Goal: Task Accomplishment & Management: Manage account settings

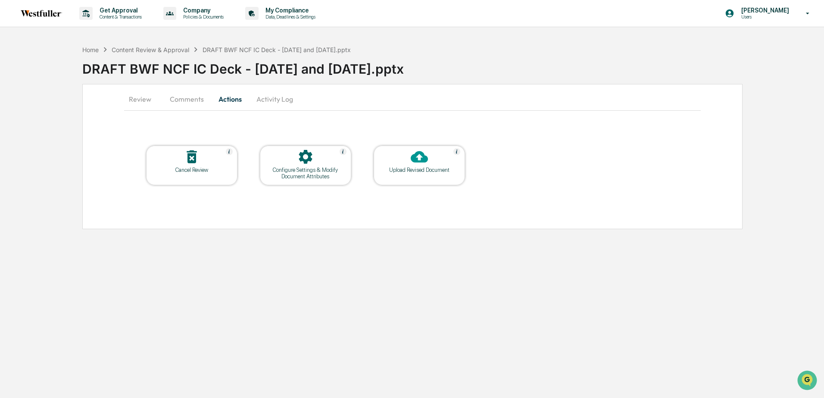
click at [407, 166] on div at bounding box center [419, 157] width 86 height 19
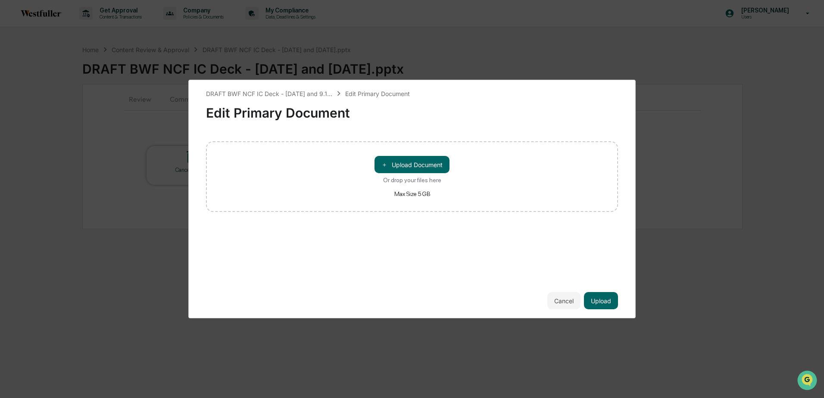
click at [407, 166] on button "＋ Upload Document" at bounding box center [412, 164] width 75 height 17
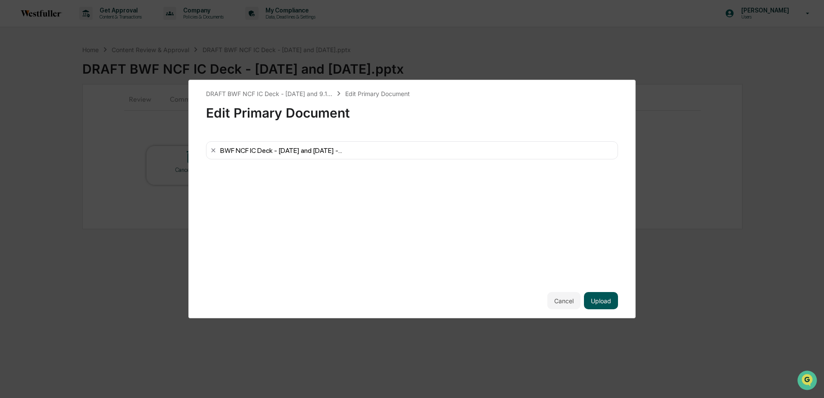
click at [599, 307] on button "Upload" at bounding box center [601, 300] width 34 height 17
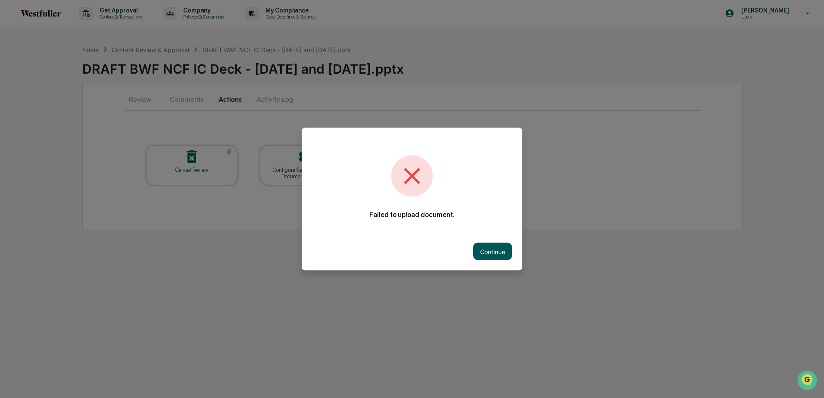
click at [488, 246] on button "Continue" at bounding box center [492, 251] width 39 height 17
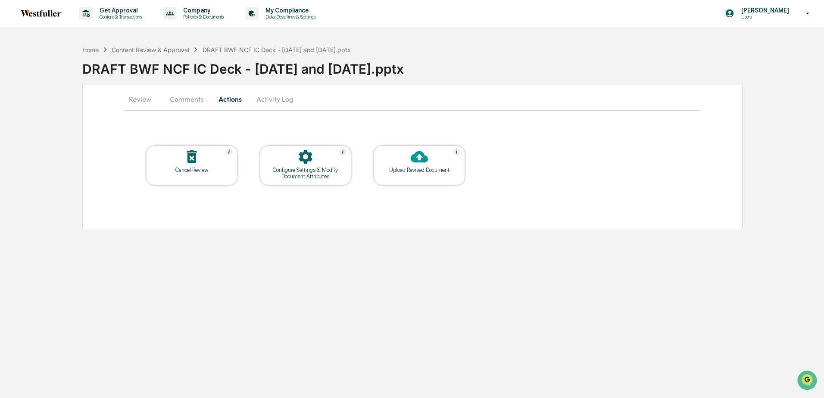
click at [427, 166] on div at bounding box center [419, 157] width 86 height 19
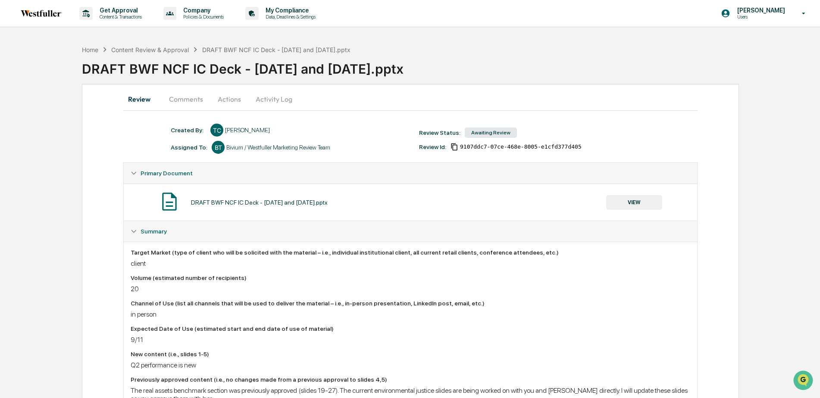
click at [266, 99] on button "Activity Log" at bounding box center [274, 99] width 50 height 21
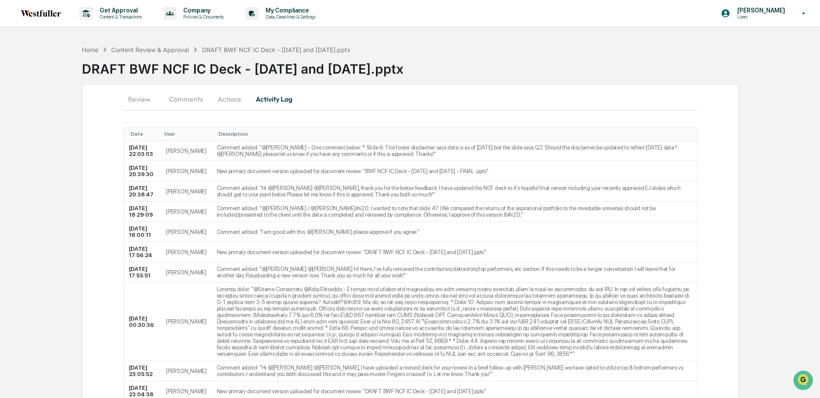
click at [219, 98] on button "Actions" at bounding box center [229, 99] width 39 height 21
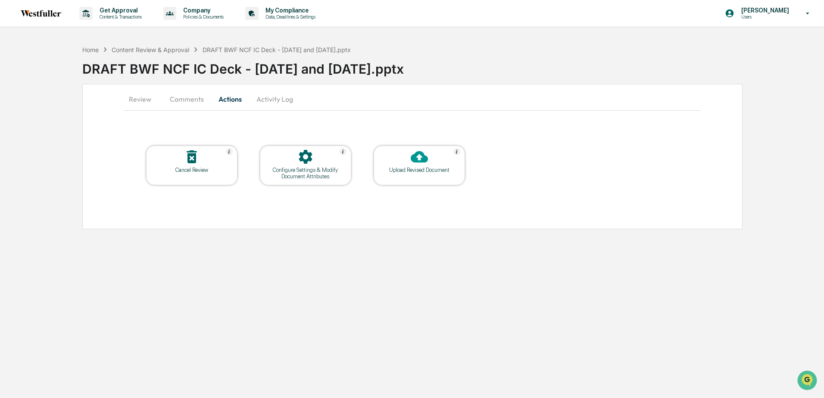
click at [420, 175] on div "Upload Revised Document" at bounding box center [419, 166] width 91 height 40
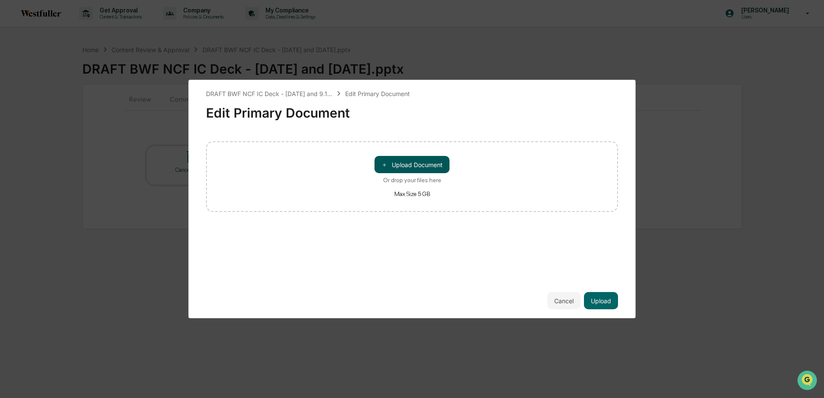
click at [418, 166] on button "＋ Upload Document" at bounding box center [412, 164] width 75 height 17
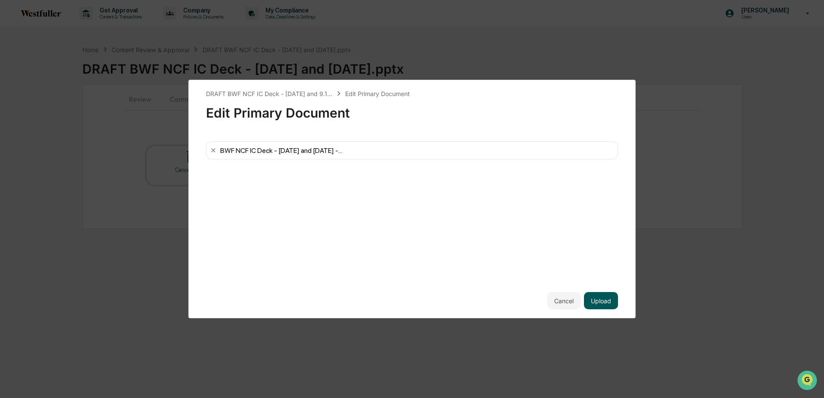
click at [595, 299] on button "Upload" at bounding box center [601, 300] width 34 height 17
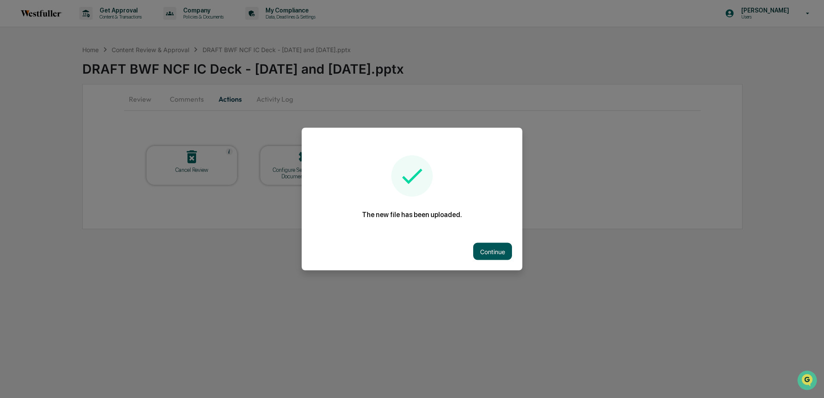
click at [485, 253] on button "Continue" at bounding box center [492, 251] width 39 height 17
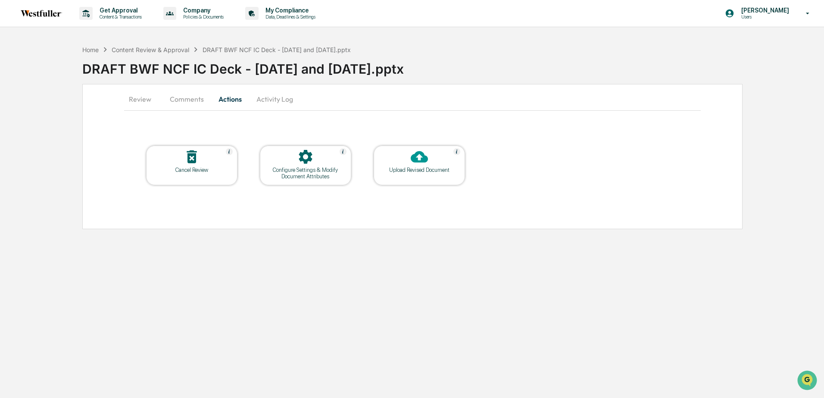
click at [179, 102] on button "Comments" at bounding box center [187, 99] width 48 height 21
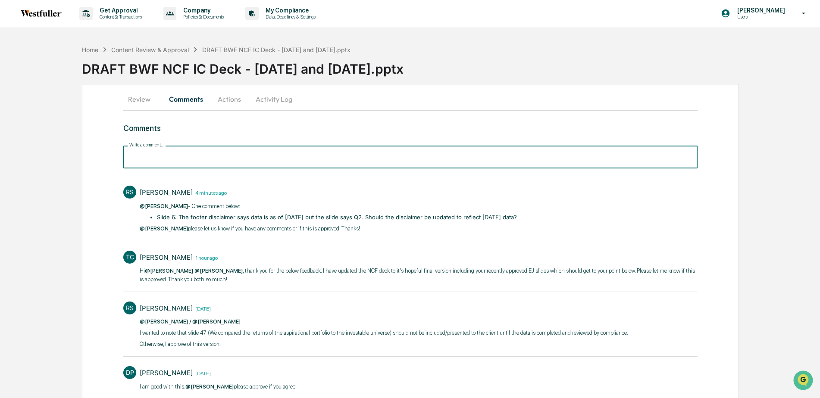
click at [216, 160] on input "Write a comment..." at bounding box center [410, 157] width 574 height 23
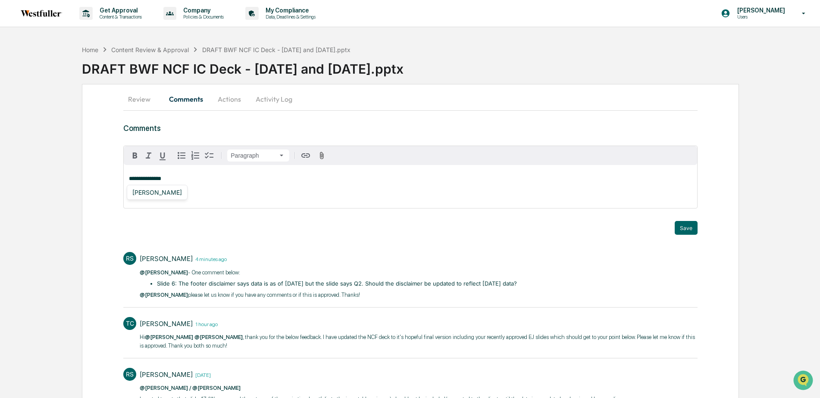
click at [160, 190] on div "[PERSON_NAME]" at bounding box center [157, 192] width 56 height 11
click at [680, 230] on button "Save" at bounding box center [686, 228] width 23 height 14
